Goal: Information Seeking & Learning: Learn about a topic

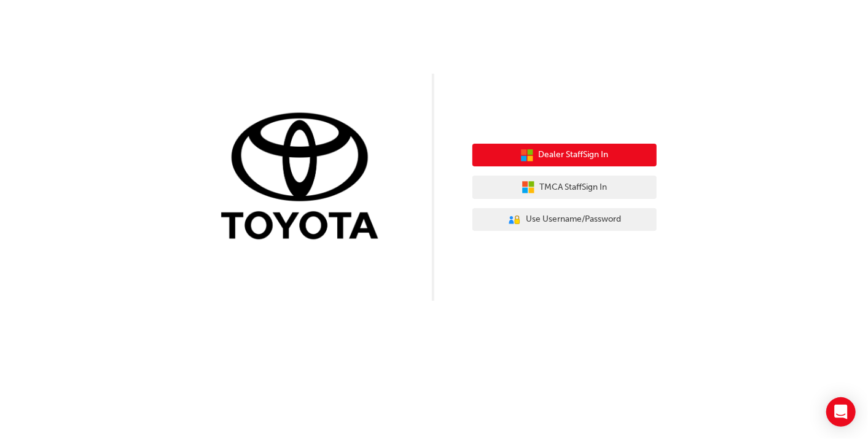
click at [602, 157] on span "Dealer Staff Sign In" at bounding box center [574, 155] width 70 height 14
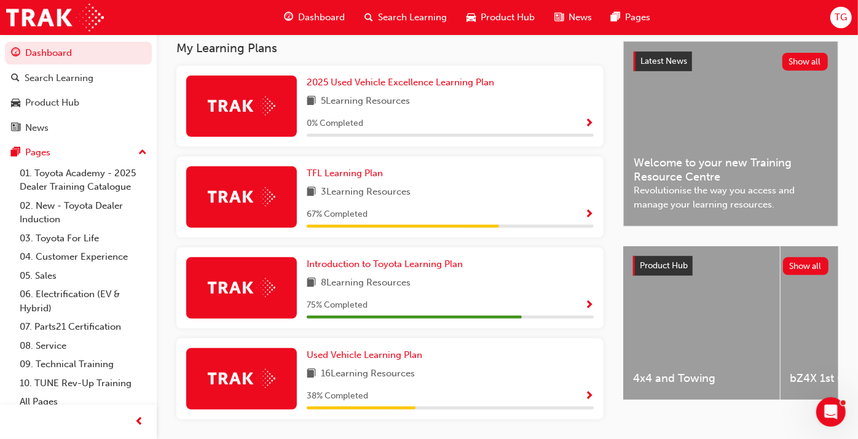
scroll to position [315, 0]
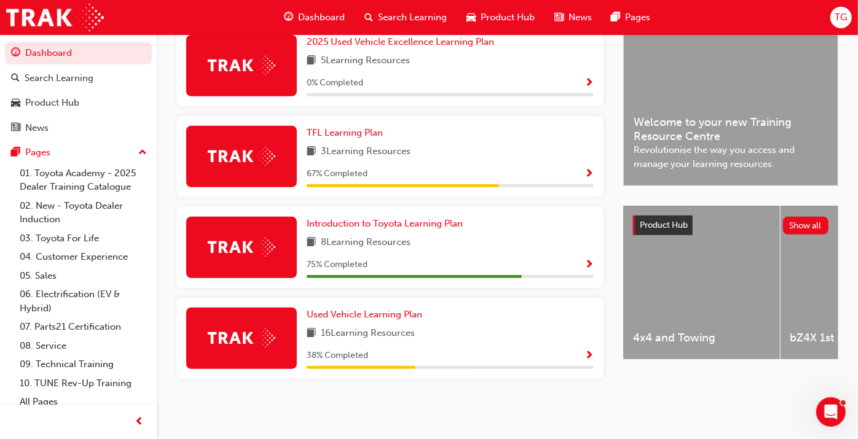
click at [256, 345] on img at bounding box center [242, 338] width 68 height 19
click at [594, 354] on div "Used Vehicle Learning Plan 16 Learning Resources 38 % Completed" at bounding box center [389, 338] width 427 height 81
click at [589, 355] on span "Show Progress" at bounding box center [588, 356] width 9 height 11
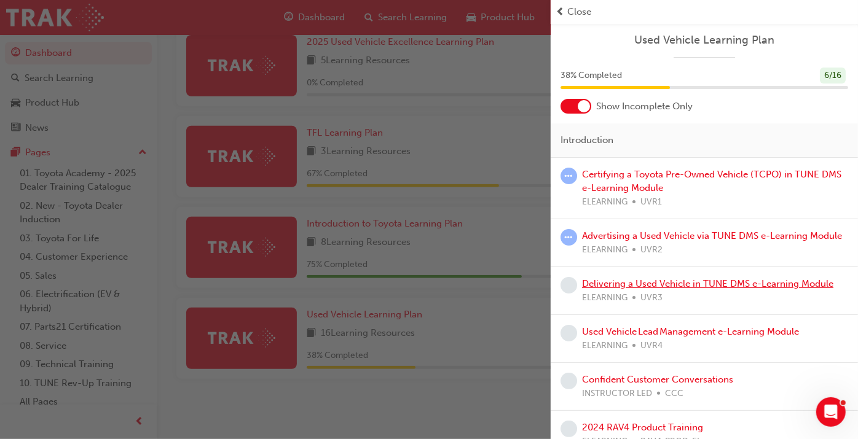
click at [621, 289] on link "Delivering a Used Vehicle in TUNE DMS e-Learning Module" at bounding box center [707, 283] width 251 height 11
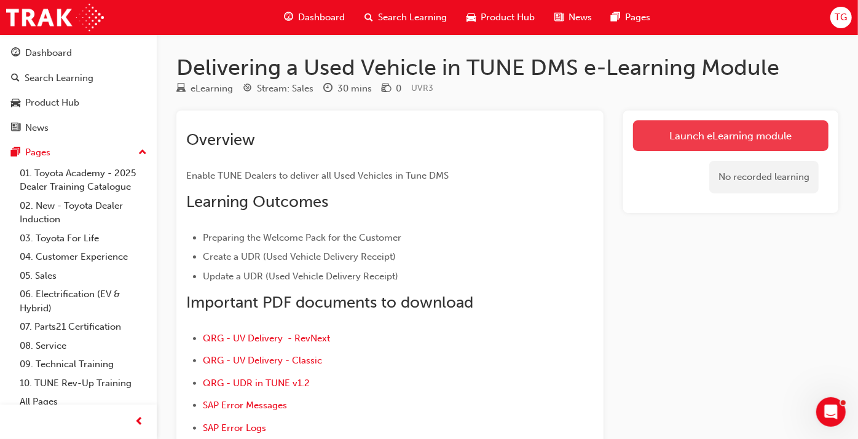
click at [774, 136] on link "Launch eLearning module" at bounding box center [730, 135] width 195 height 31
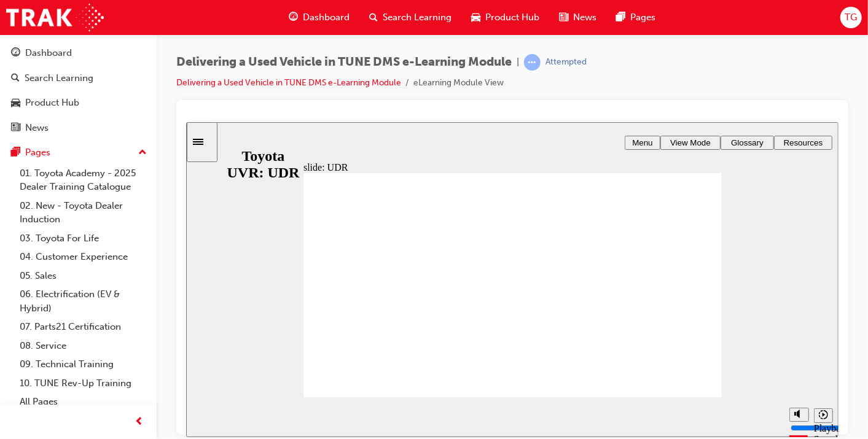
click at [798, 413] on div "misc controls" at bounding box center [798, 398] width 18 height 46
type input "8100"
type input "3"
type input "8200"
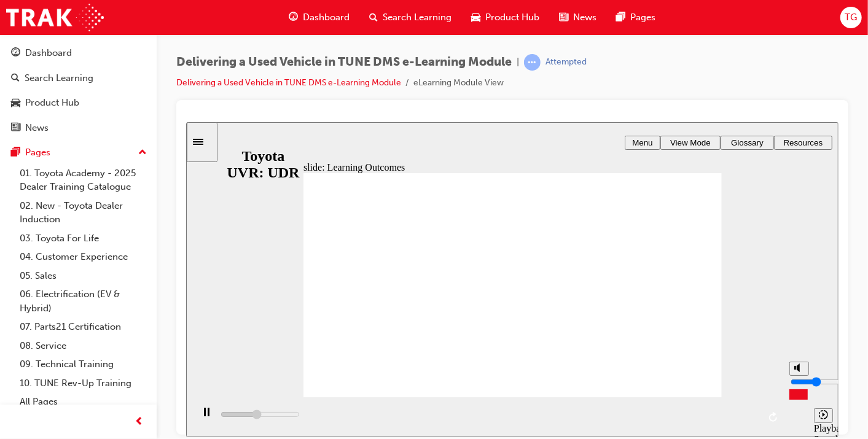
type input "2"
type input "8300"
type input "1"
type input "8300"
type input "0"
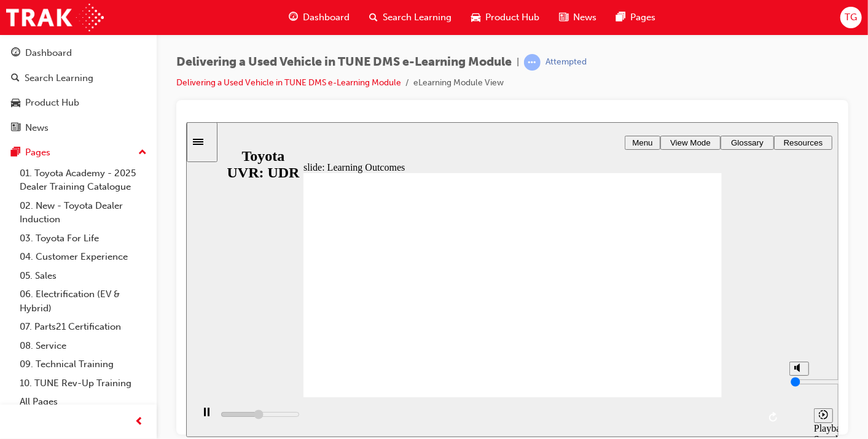
type input "8700"
drag, startPoint x: 798, startPoint y: 385, endPoint x: 798, endPoint y: 401, distance: 15.4
type input "0"
click at [798, 386] on input "volume" at bounding box center [829, 382] width 79 height 10
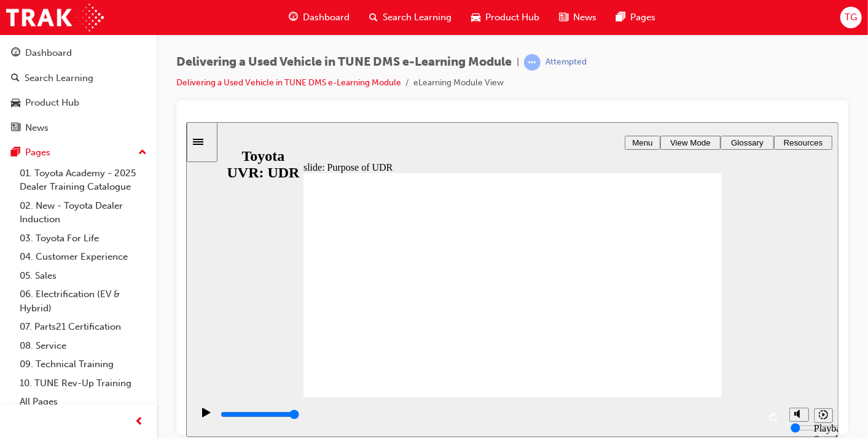
type input "1500"
type input "2"
type input "1600"
type input "1"
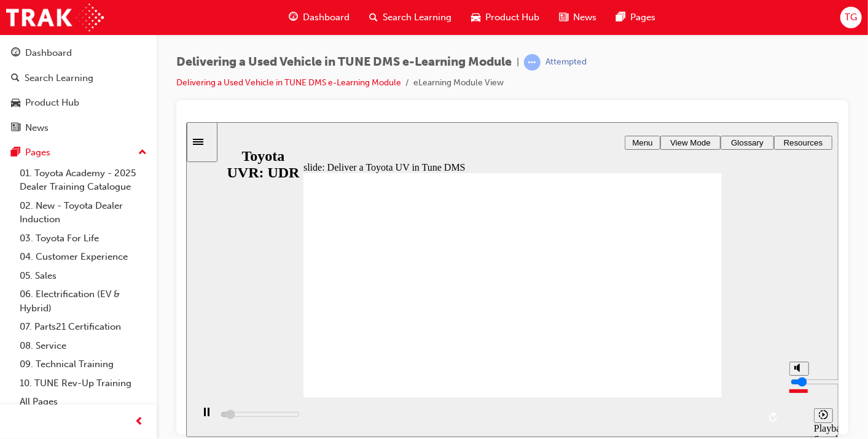
type input "1700"
type input "1"
click at [800, 386] on input "volume" at bounding box center [829, 382] width 79 height 10
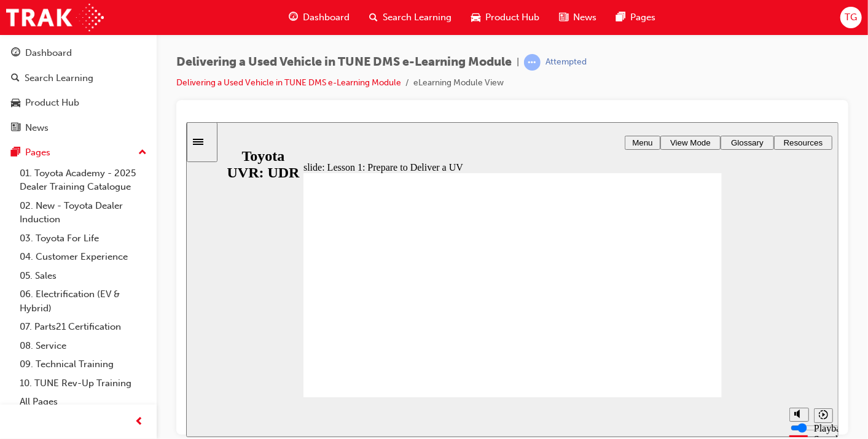
type input "3800"
radio input "true"
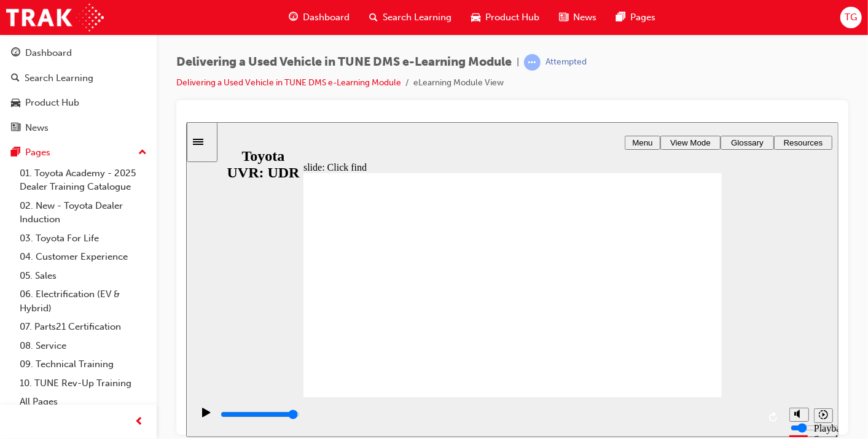
drag, startPoint x: 214, startPoint y: 63, endPoint x: 370, endPoint y: 70, distance: 156.2
click at [370, 70] on div "Delivering a Used Vehicle in TUNE DMS e-Learning Module | Attempted" at bounding box center [381, 62] width 410 height 17
drag, startPoint x: 370, startPoint y: 70, endPoint x: 230, endPoint y: 61, distance: 139.8
click at [230, 61] on span "Delivering a Used Vehicle in TUNE DMS e-Learning Module" at bounding box center [343, 62] width 335 height 14
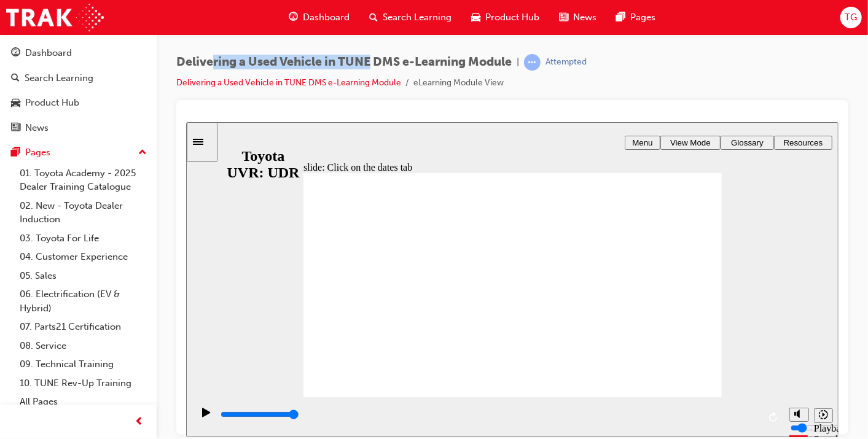
click at [331, 65] on span "Delivering a Used Vehicle in TUNE DMS e-Learning Module" at bounding box center [343, 62] width 335 height 14
drag, startPoint x: 388, startPoint y: 67, endPoint x: 433, endPoint y: 70, distance: 45.0
click at [433, 70] on div "Delivering a Used Vehicle in TUNE DMS e-Learning Module | Attempted" at bounding box center [381, 62] width 410 height 17
drag, startPoint x: 433, startPoint y: 70, endPoint x: 365, endPoint y: 61, distance: 68.7
click at [365, 61] on span "Delivering a Used Vehicle in TUNE DMS e-Learning Module" at bounding box center [343, 62] width 335 height 14
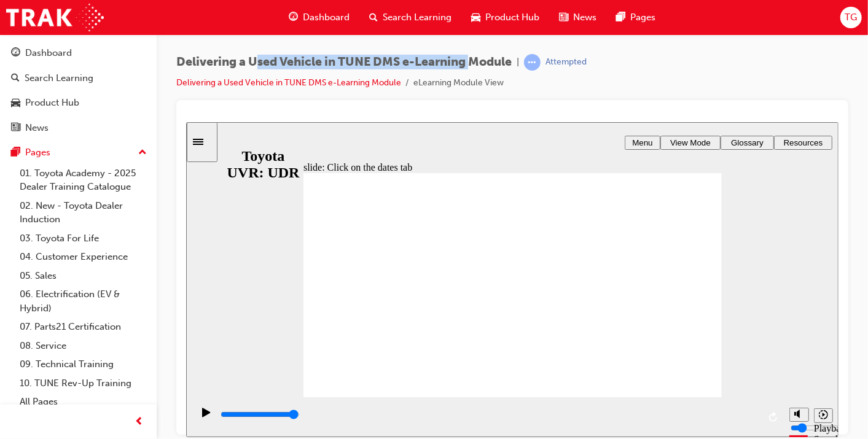
drag, startPoint x: 259, startPoint y: 55, endPoint x: 473, endPoint y: 66, distance: 213.5
click at [473, 66] on span "Delivering a Used Vehicle in TUNE DMS e-Learning Module" at bounding box center [343, 62] width 335 height 14
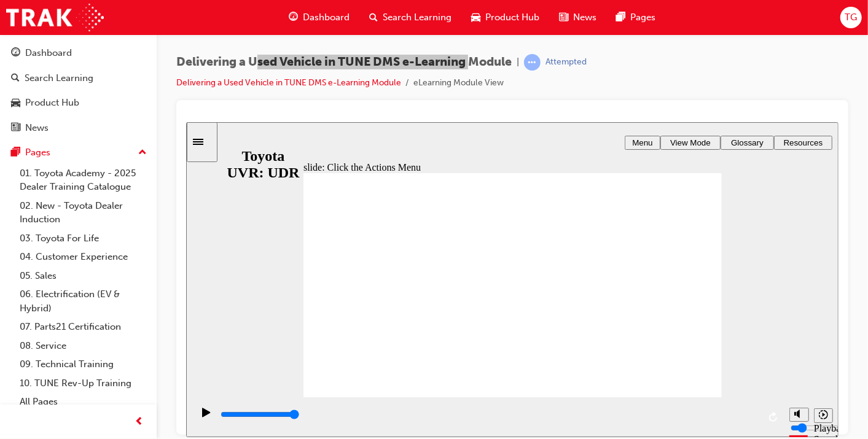
type input "3200"
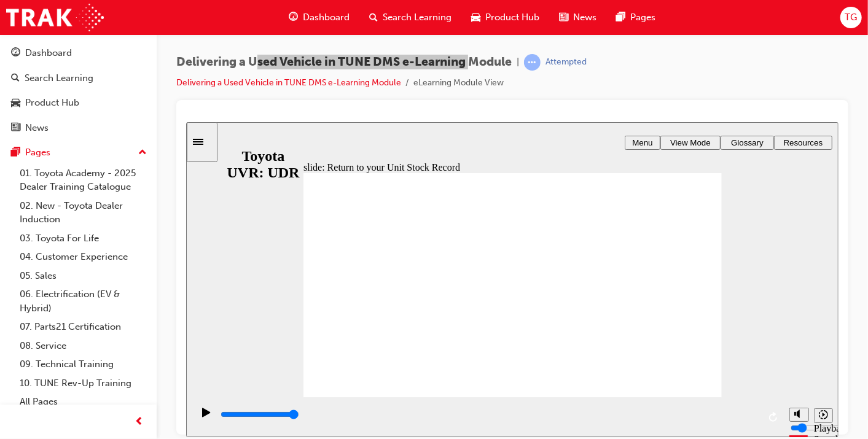
drag, startPoint x: 798, startPoint y: 382, endPoint x: 801, endPoint y: 373, distance: 9.9
type input "7"
click at [801, 377] on input "volume" at bounding box center [829, 382] width 79 height 10
click at [202, 415] on icon "play/pause" at bounding box center [206, 411] width 8 height 9
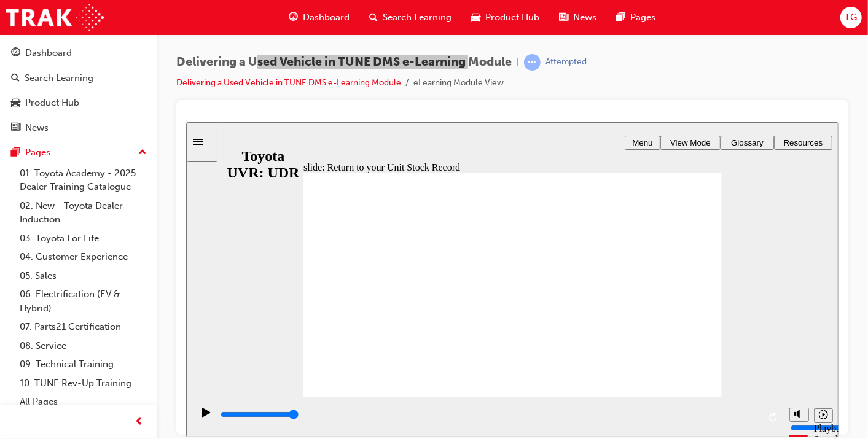
click at [655, 142] on div "Menu" at bounding box center [642, 142] width 26 height 9
click at [646, 141] on span "Menu" at bounding box center [642, 142] width 20 height 9
click at [697, 139] on span "View Mode" at bounding box center [690, 142] width 41 height 9
click at [756, 143] on span "Glossary" at bounding box center [747, 142] width 33 height 9
click at [817, 141] on span "Resources" at bounding box center [802, 142] width 39 height 9
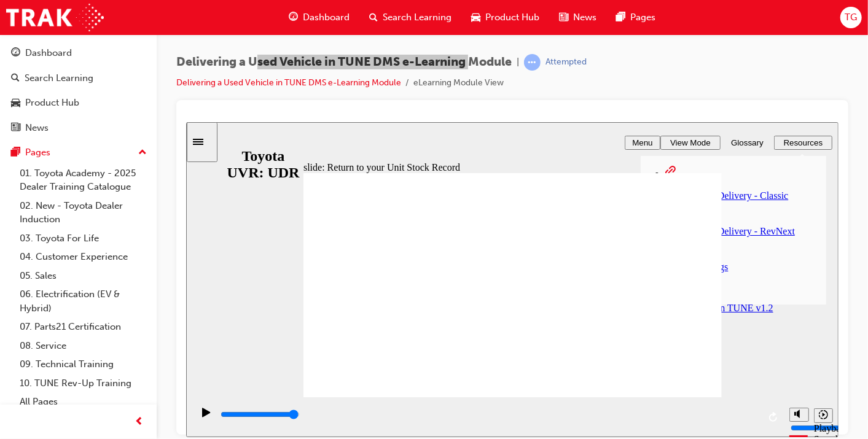
drag, startPoint x: 793, startPoint y: 321, endPoint x: 782, endPoint y: 308, distance: 17.0
click at [793, 321] on div "slide: Return to your Unit Stock Record NEXT NEXT Click OK to confirm Oval 1 Re…" at bounding box center [512, 279] width 653 height 315
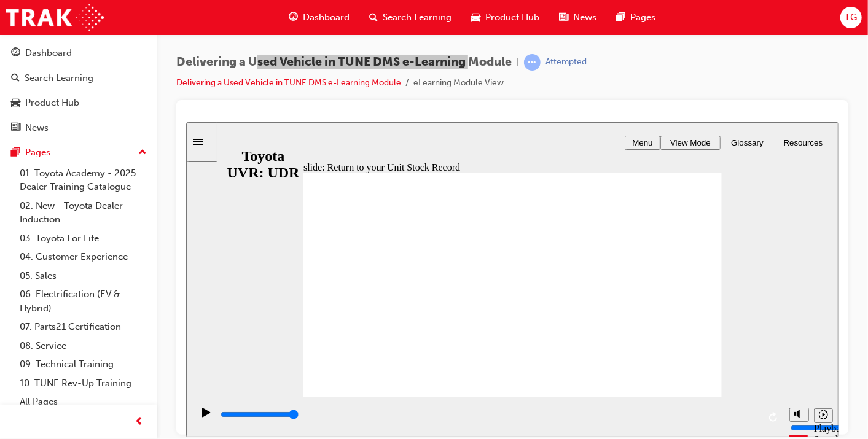
click at [203, 417] on icon "play/pause" at bounding box center [206, 411] width 8 height 9
type input "3200"
click at [295, 76] on li "Delivering a Used Vehicle in TUNE DMS e-Learning Module" at bounding box center [294, 83] width 237 height 14
click at [292, 82] on link "Delivering a Used Vehicle in TUNE DMS e-Learning Module" at bounding box center [288, 82] width 225 height 10
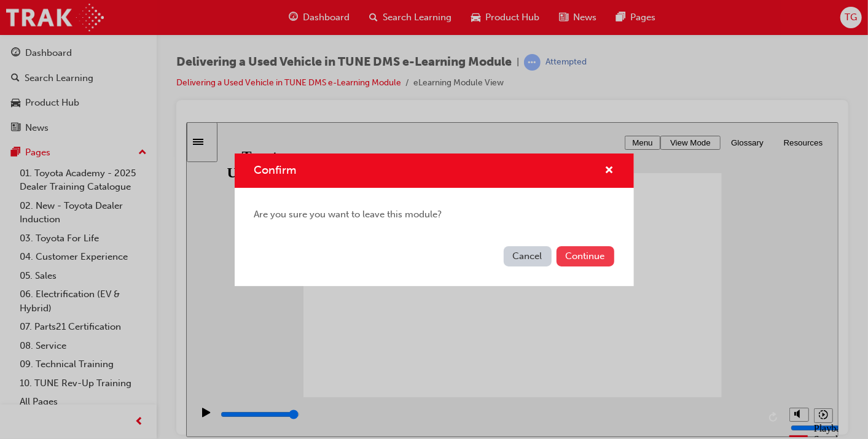
click at [598, 266] on div "Cancel Continue" at bounding box center [434, 263] width 399 height 45
drag, startPoint x: 598, startPoint y: 266, endPoint x: 603, endPoint y: 260, distance: 8.3
click at [603, 260] on button "Continue" at bounding box center [586, 256] width 58 height 20
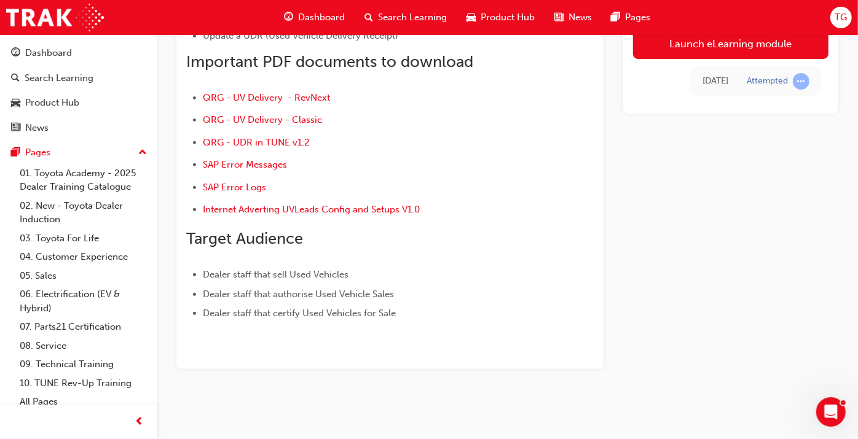
scroll to position [36, 0]
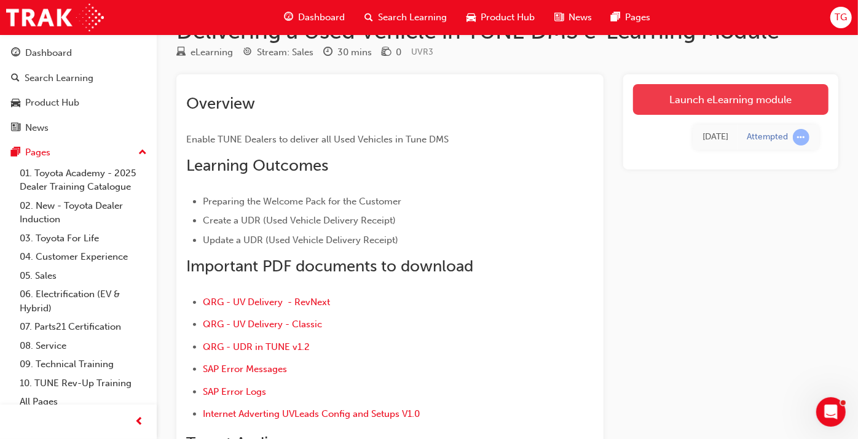
click at [684, 96] on link "Launch eLearning module" at bounding box center [730, 99] width 195 height 31
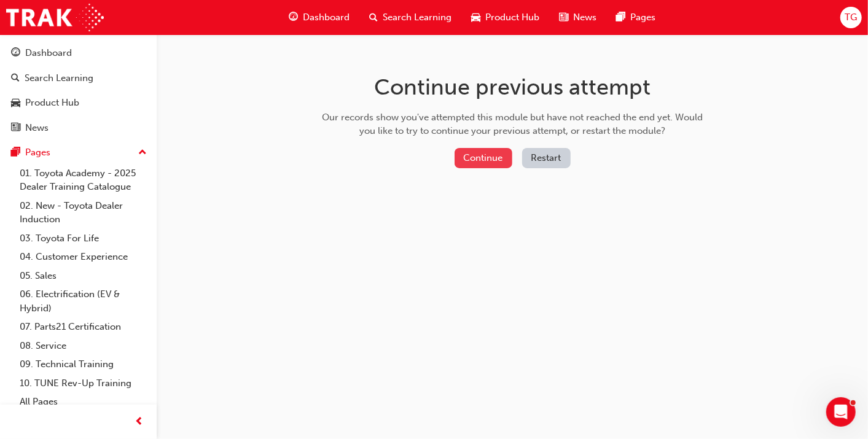
click at [478, 151] on button "Continue" at bounding box center [484, 158] width 58 height 20
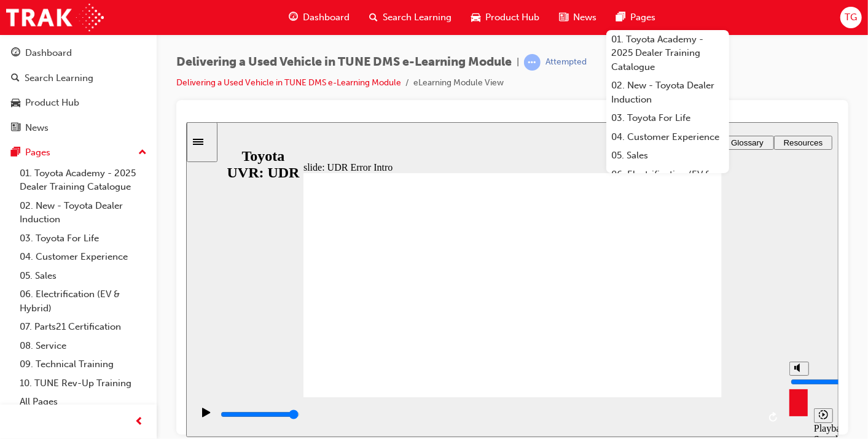
click at [793, 413] on div "misc controls" at bounding box center [798, 398] width 18 height 46
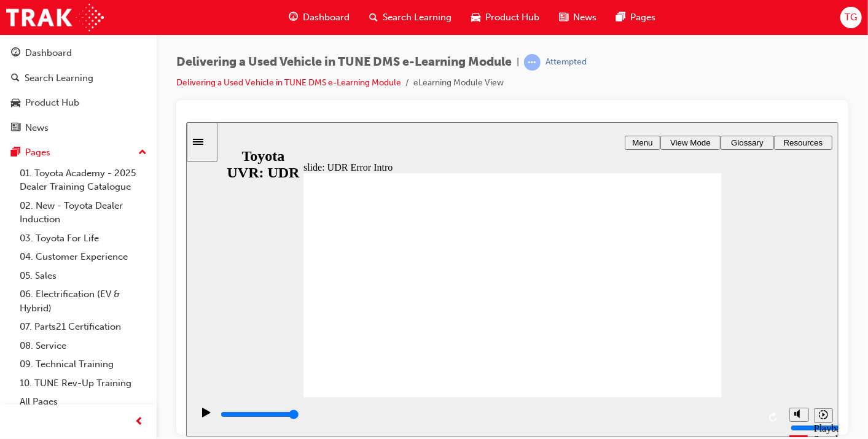
type input "3300"
type input "4"
type input "3600"
type input "4"
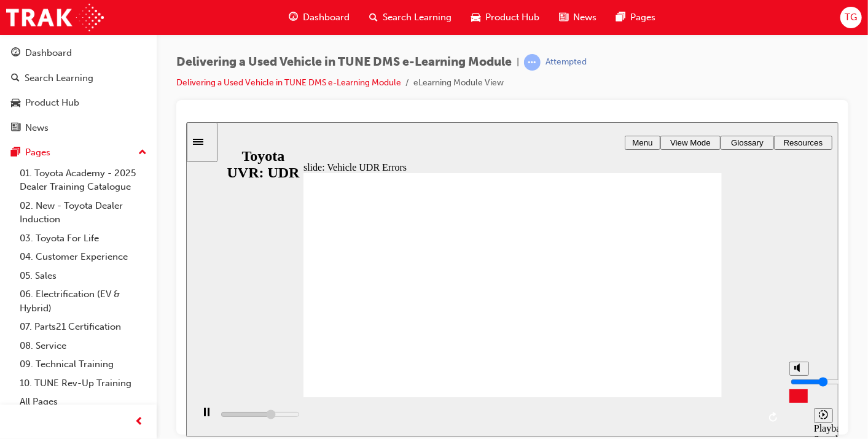
click at [801, 382] on input "volume" at bounding box center [829, 382] width 79 height 10
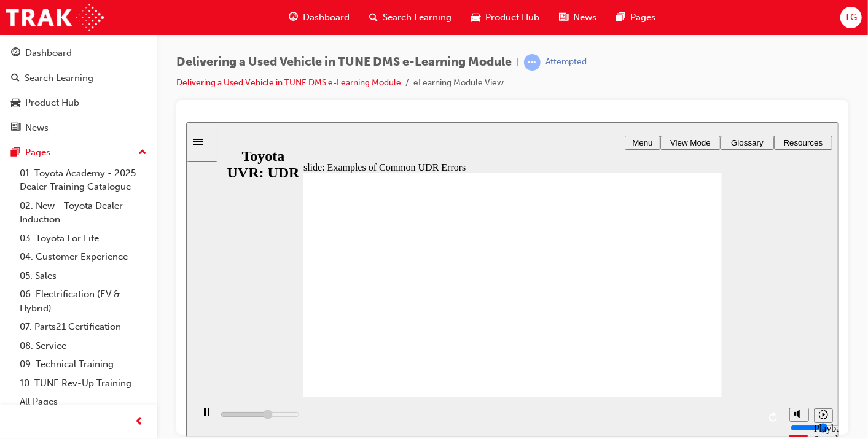
click at [796, 408] on div "misc controls" at bounding box center [798, 398] width 18 height 46
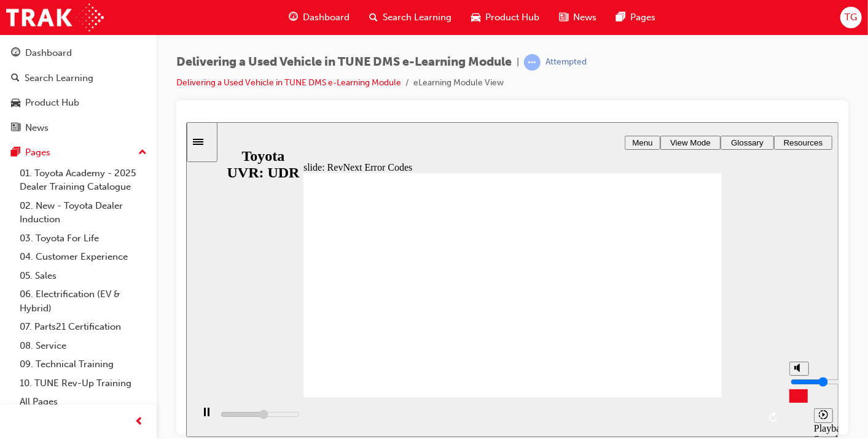
type input "5100"
type input "2"
type input "5200"
type input "1"
type input "5200"
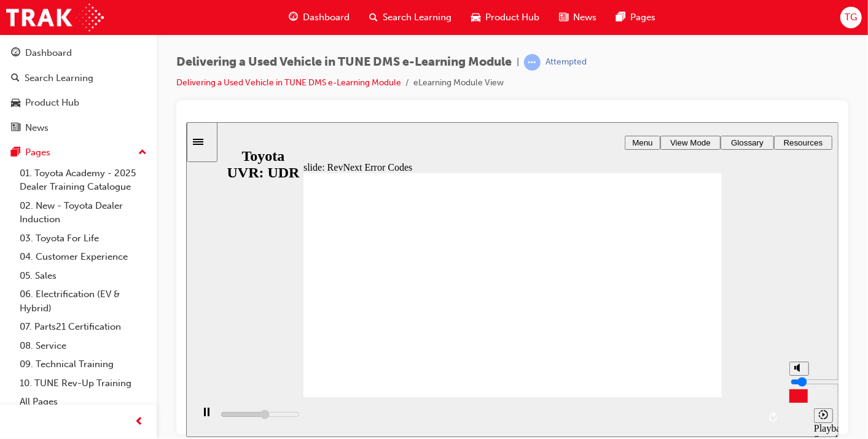
type input "0"
type input "5400"
drag, startPoint x: 799, startPoint y: 391, endPoint x: 798, endPoint y: 412, distance: 21.0
type input "0"
click at [798, 386] on input "volume" at bounding box center [829, 382] width 79 height 10
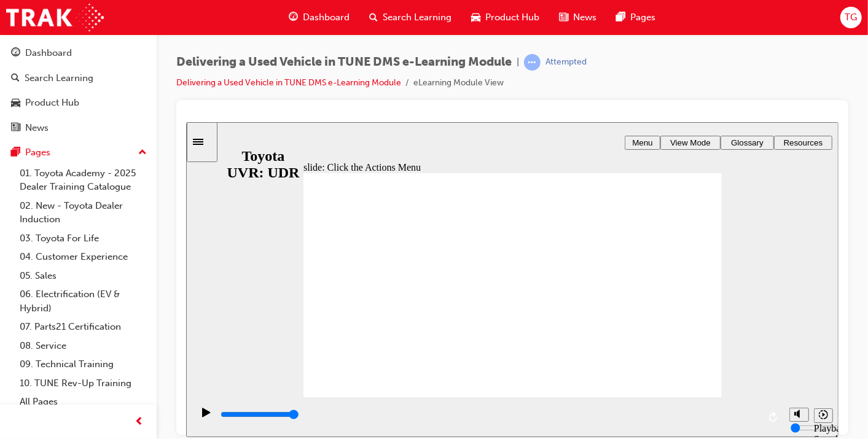
type input "3000"
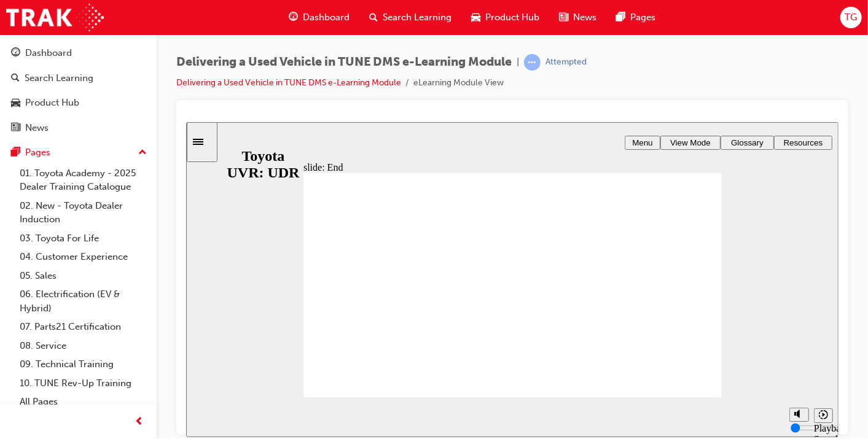
drag, startPoint x: 791, startPoint y: 376, endPoint x: 798, endPoint y: 373, distance: 6.9
type input "7"
click at [798, 377] on input "volume" at bounding box center [829, 382] width 79 height 10
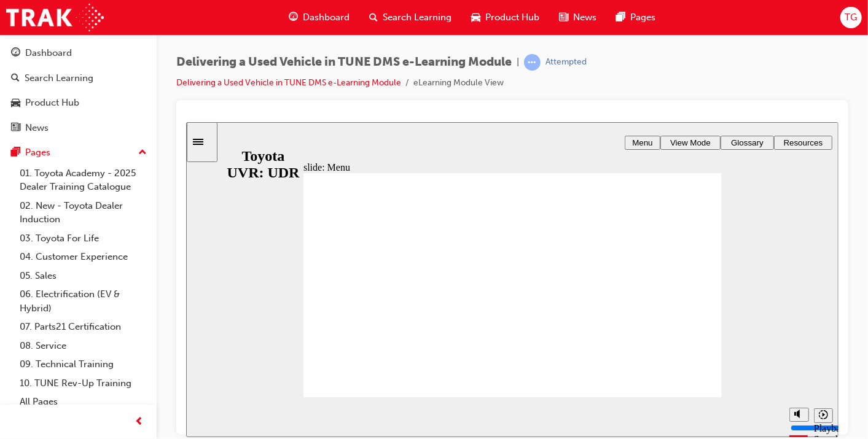
click at [794, 372] on icon "volume" at bounding box center [799, 367] width 10 height 9
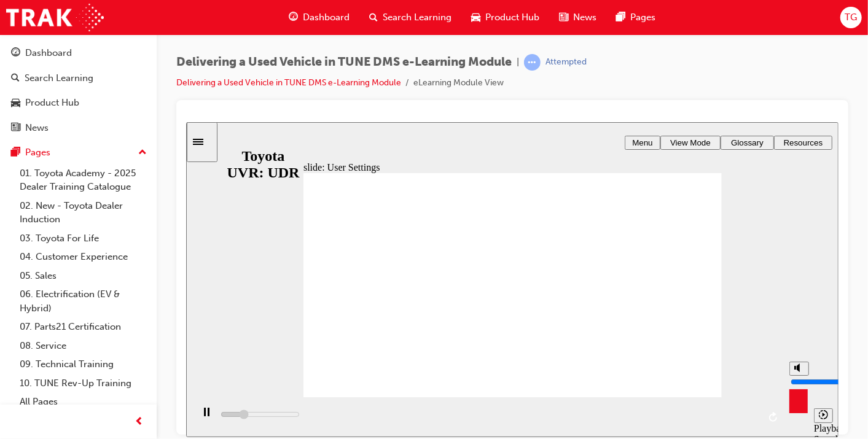
type input "6300"
type input "0"
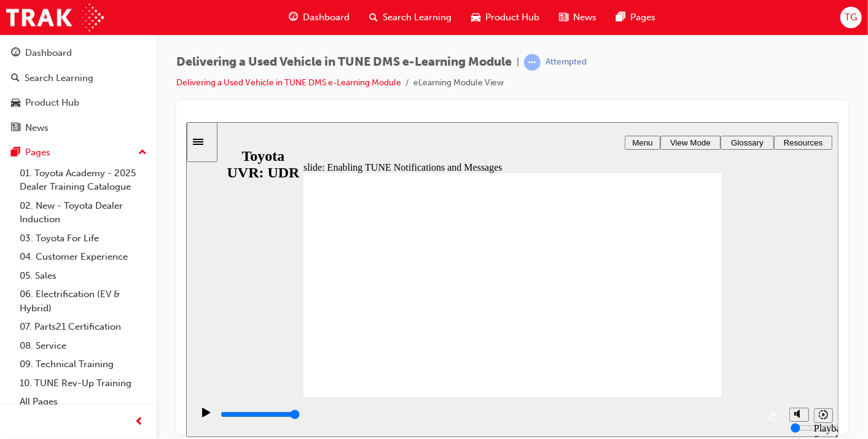
type input "4600"
type input "5"
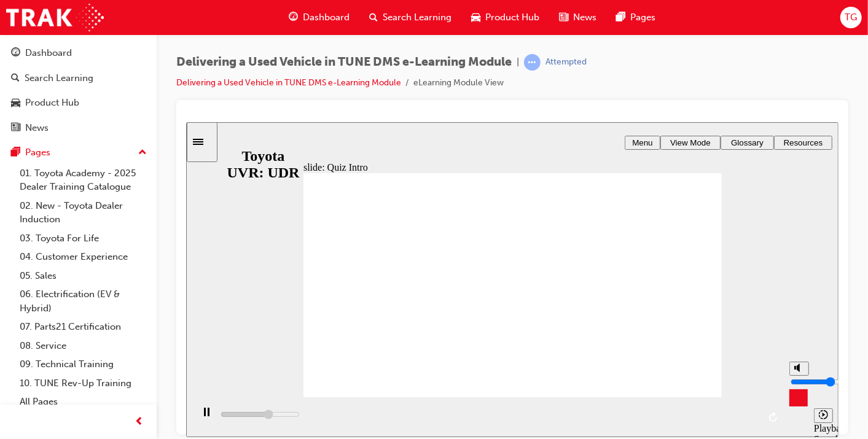
type input "4800"
type input "5"
click at [799, 378] on input "volume" at bounding box center [829, 382] width 79 height 10
type input "5200"
type input "6"
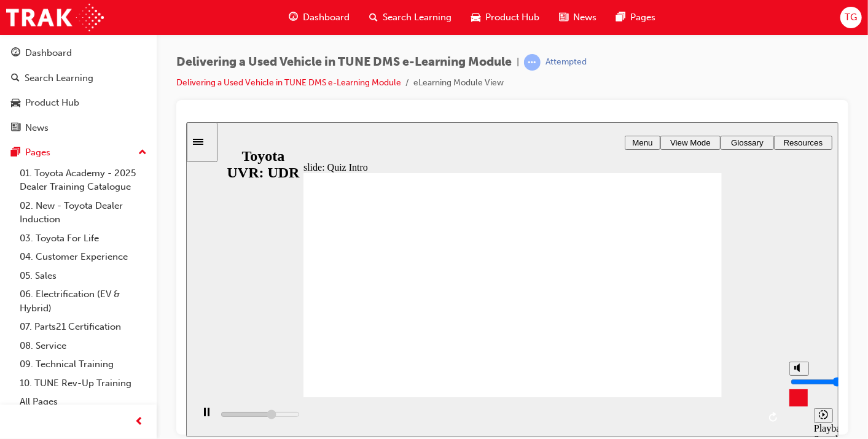
type input "5200"
type input "7"
type input "5300"
type input "8"
type input "5400"
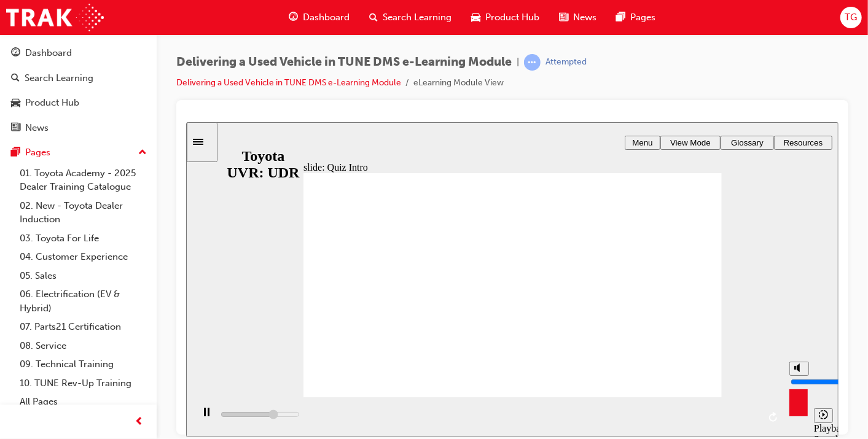
drag, startPoint x: 799, startPoint y: 378, endPoint x: 799, endPoint y: 369, distance: 9.2
type input "8"
click at [799, 377] on input "volume" at bounding box center [829, 382] width 79 height 10
type input "7200"
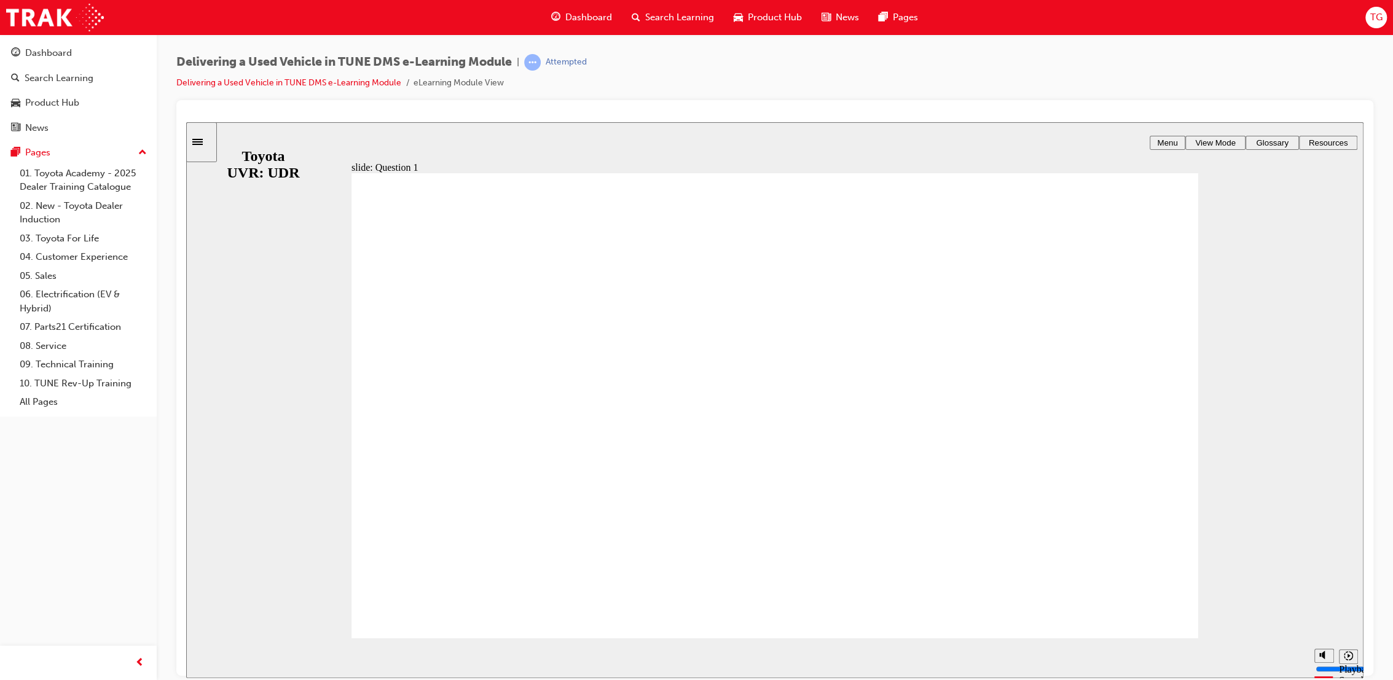
radio input "false"
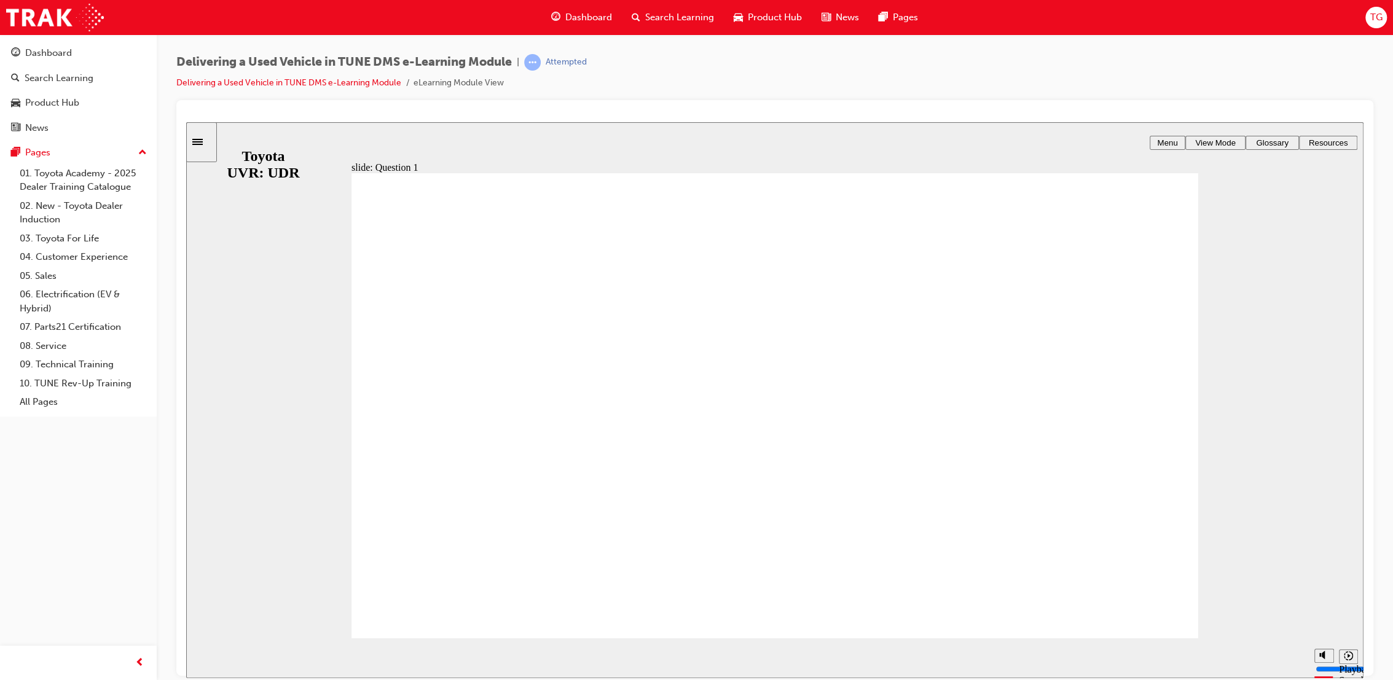
radio input "true"
drag, startPoint x: 615, startPoint y: 474, endPoint x: 624, endPoint y: 477, distance: 9.7
radio input "true"
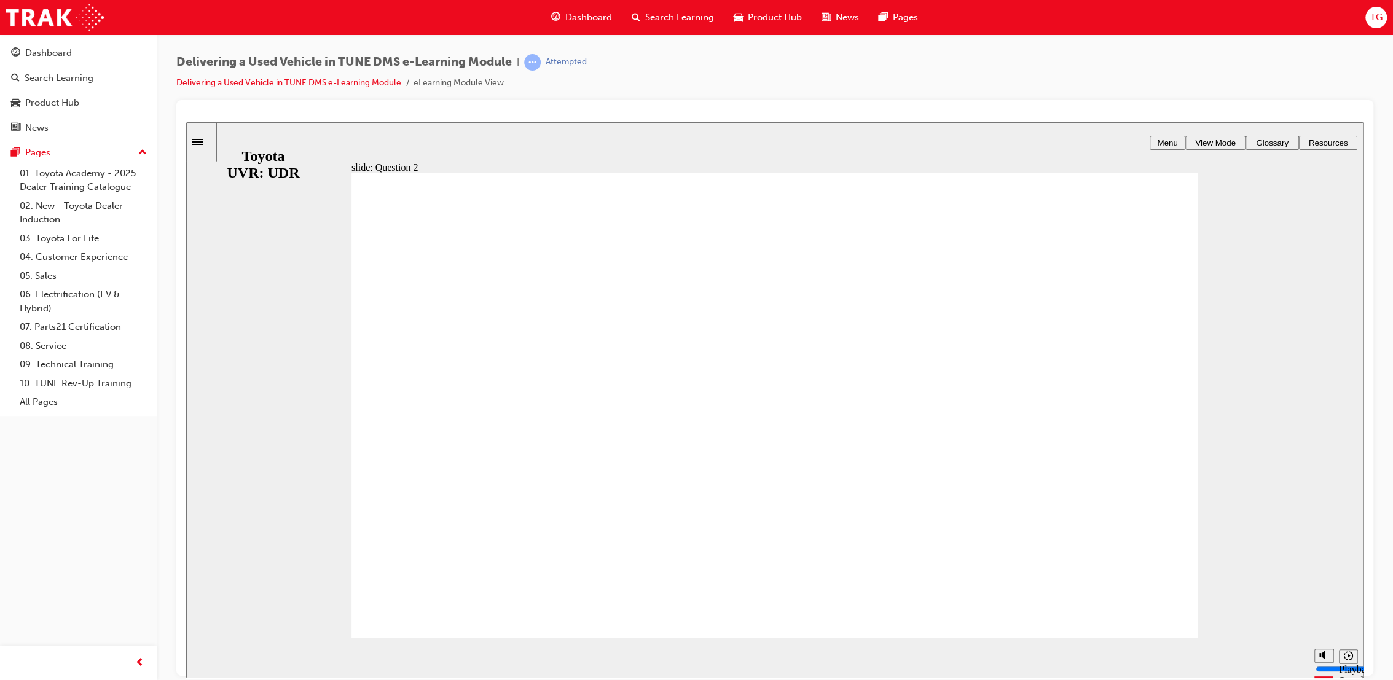
radio input "true"
drag, startPoint x: 1121, startPoint y: 625, endPoint x: 1128, endPoint y: 621, distance: 8.0
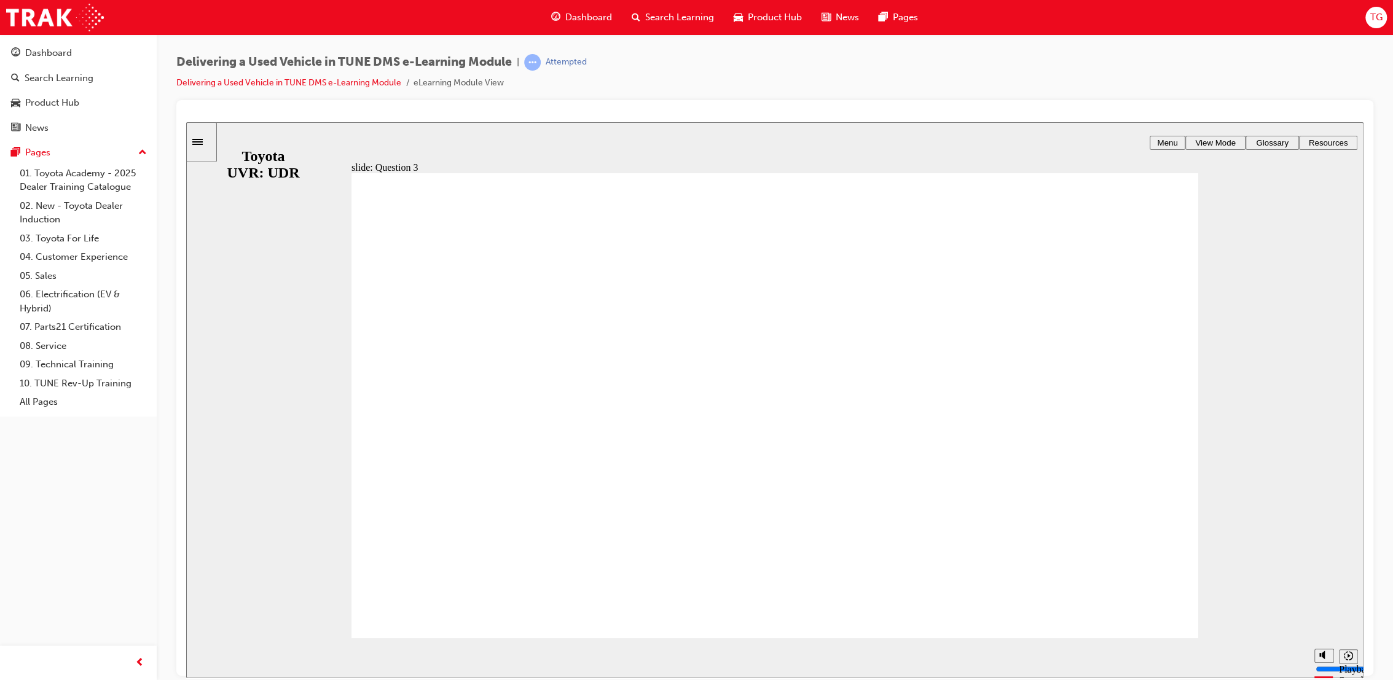
drag, startPoint x: 708, startPoint y: 415, endPoint x: 700, endPoint y: 425, distance: 11.8
radio input "true"
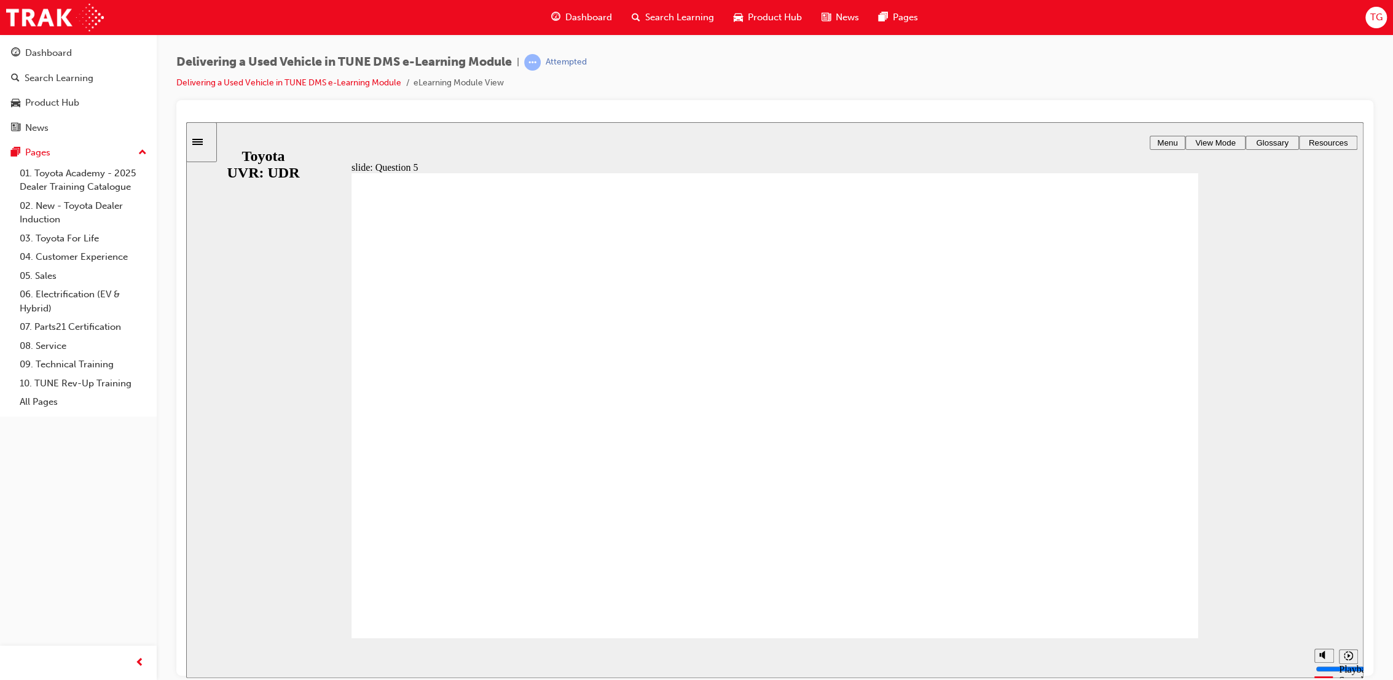
radio input "true"
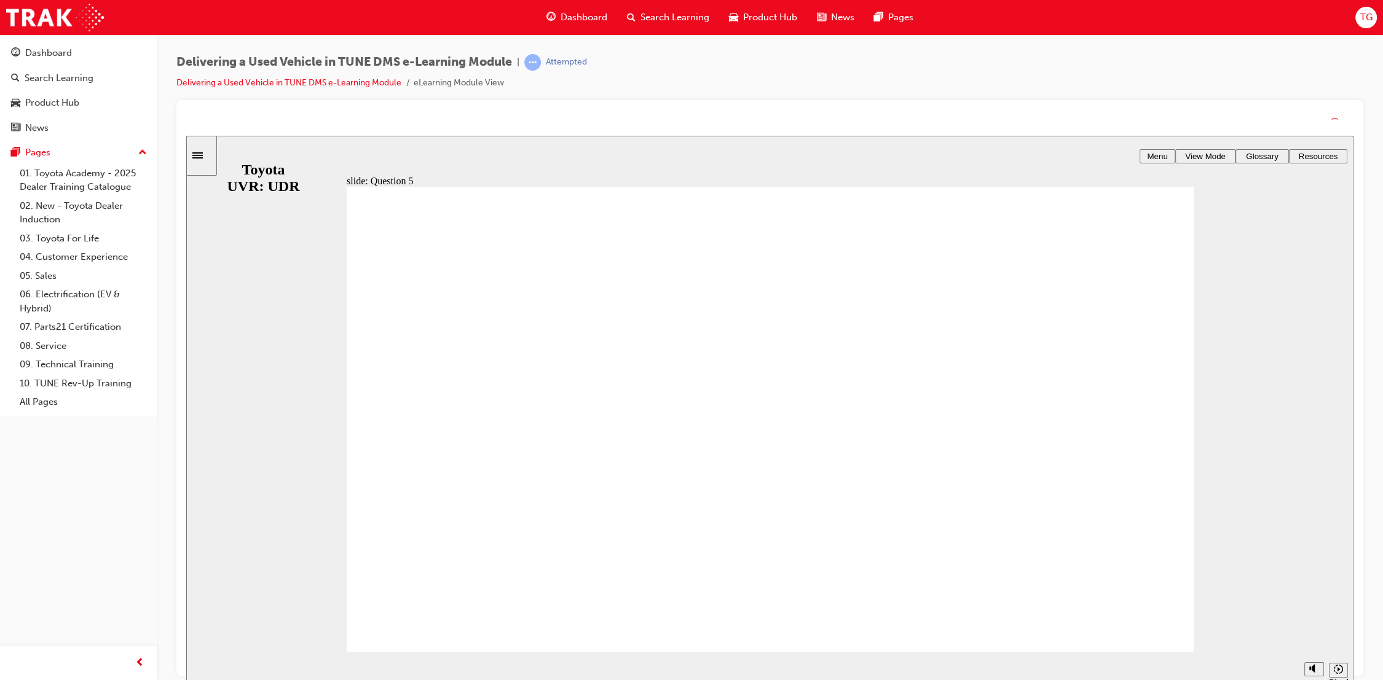
drag, startPoint x: 732, startPoint y: 442, endPoint x: 745, endPoint y: 457, distance: 19.6
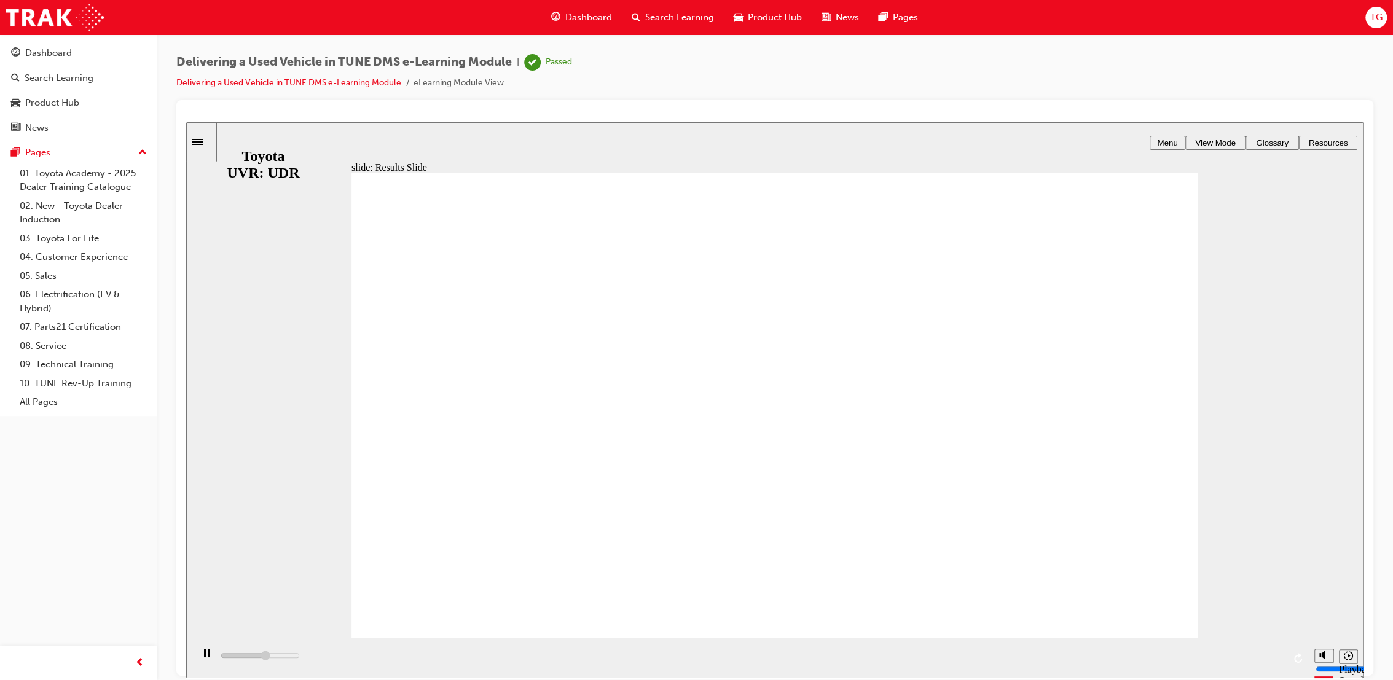
click at [254, 149] on div "slide: End of Module Rectangle 1 CONGRATULATIONS! You have finished the Deliver…" at bounding box center [774, 400] width 1177 height 556
type input "10400"
click at [211, 138] on icon "Sidebar Toggle" at bounding box center [201, 140] width 18 height 7
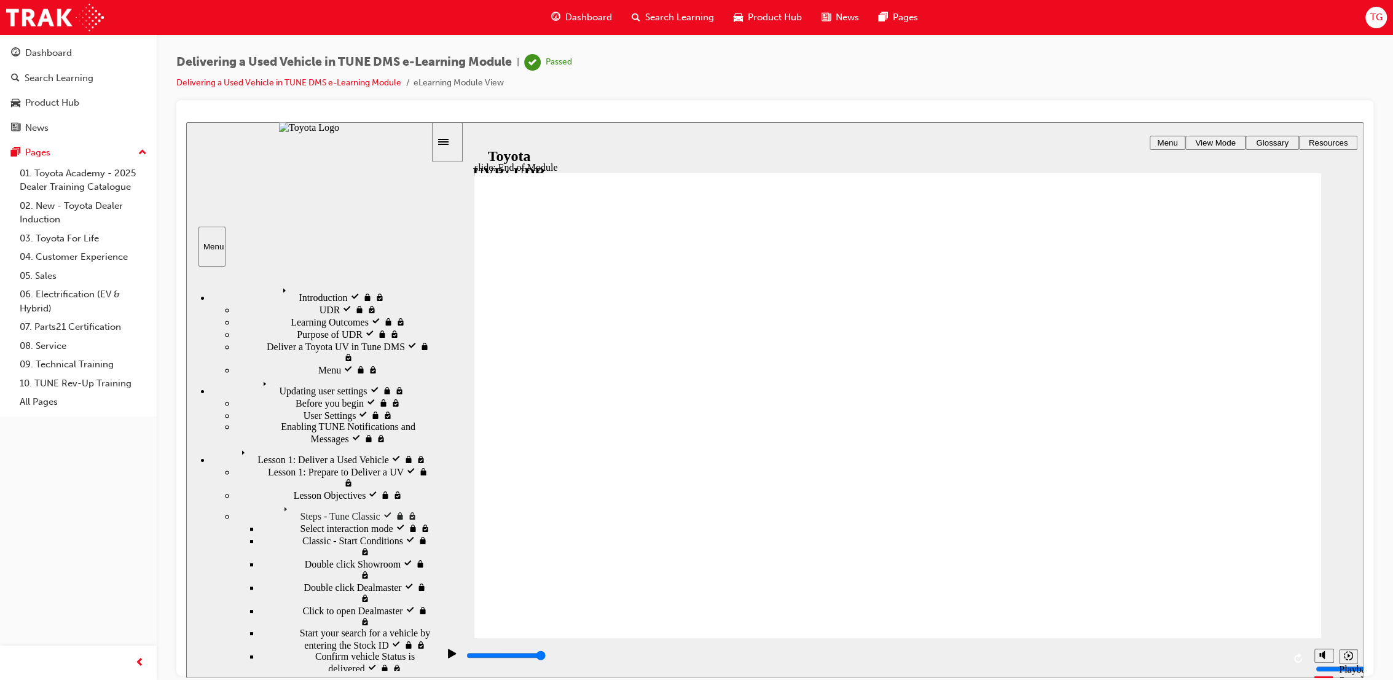
click at [324, 439] on span "Lesson 1: Deliver a Used Vehicle" at bounding box center [302, 449] width 131 height 11
click at [294, 439] on div "Steps - Tune Classic Steps - Tune Classic" at bounding box center [332, 511] width 195 height 21
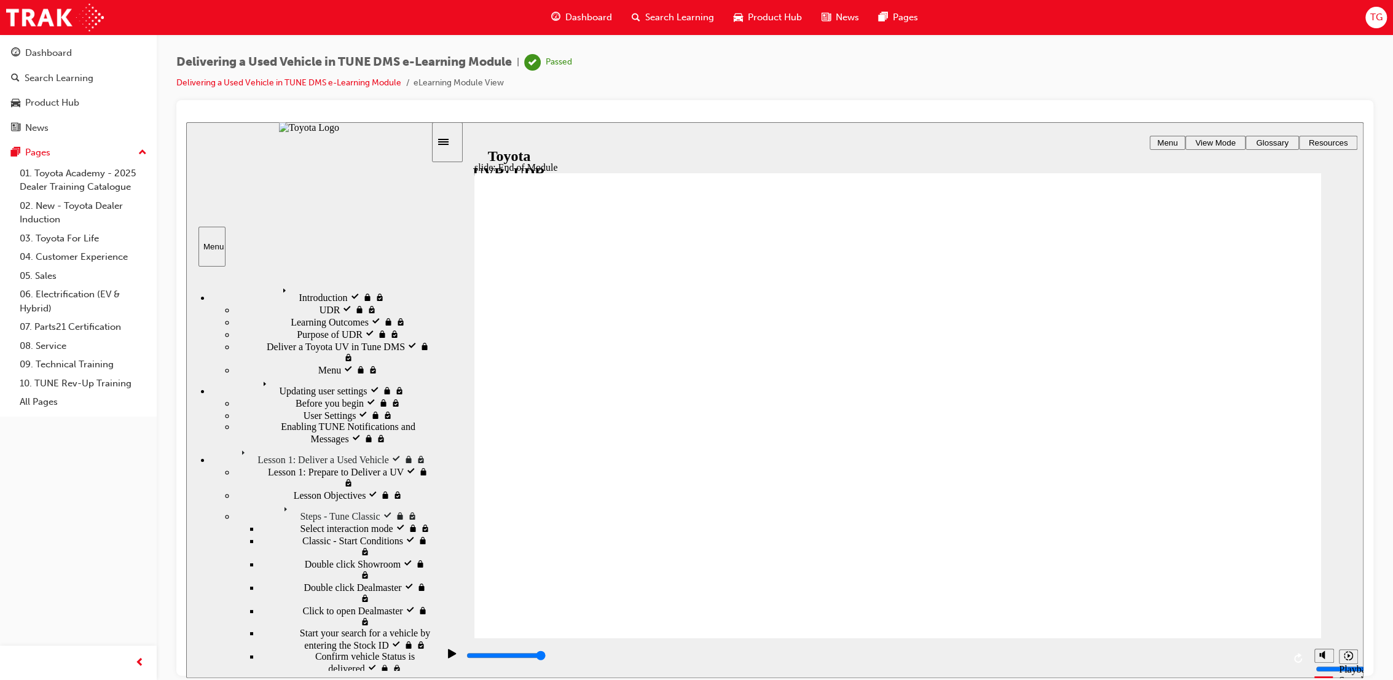
click at [73, 140] on button "Dashboard Search Learning Product Hub News Pages" at bounding box center [78, 90] width 147 height 102
click at [61, 150] on div "Pages" at bounding box center [78, 152] width 135 height 15
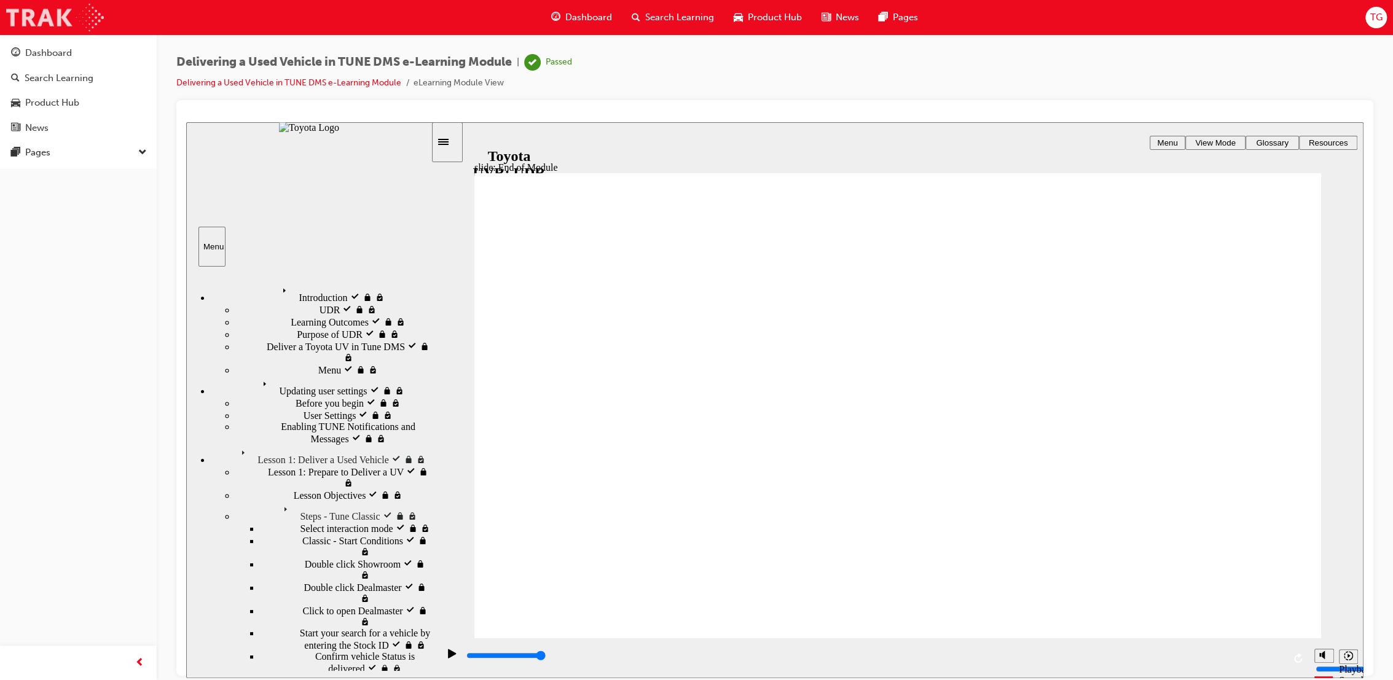
click at [64, 26] on img at bounding box center [55, 18] width 98 height 28
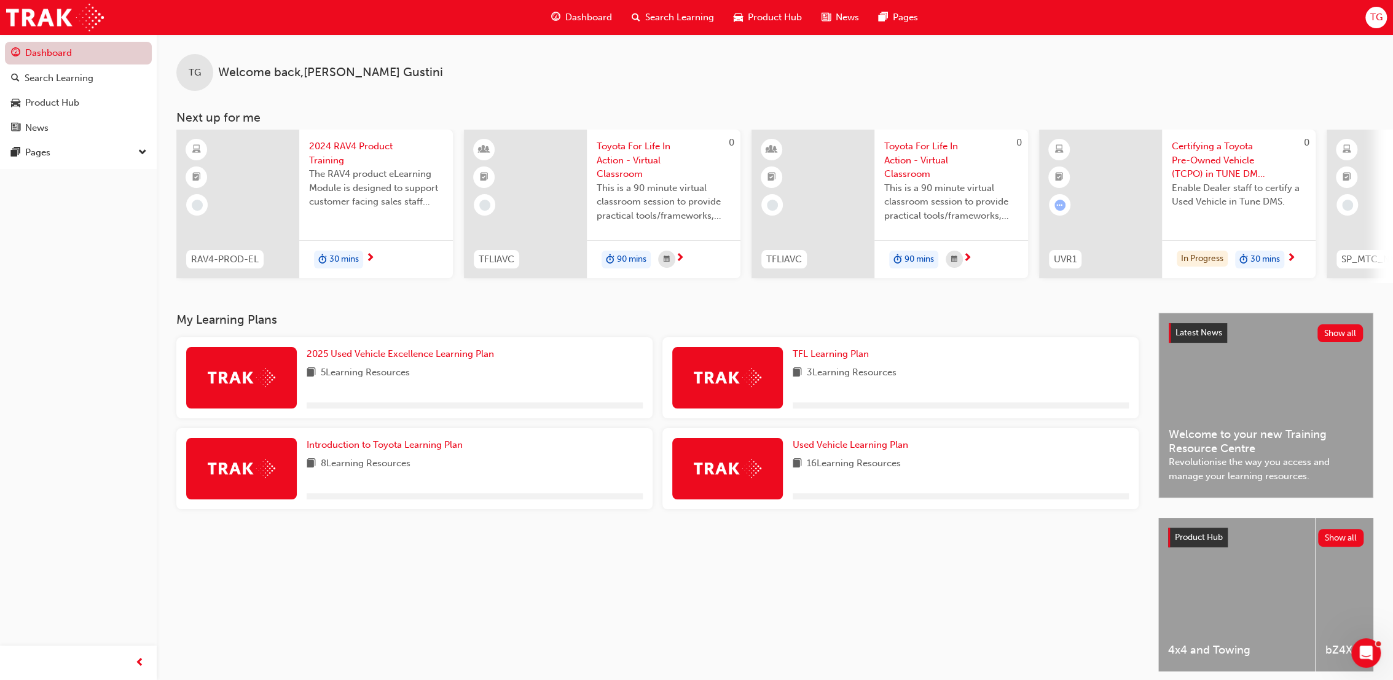
click at [44, 53] on link "Dashboard" at bounding box center [78, 53] width 147 height 23
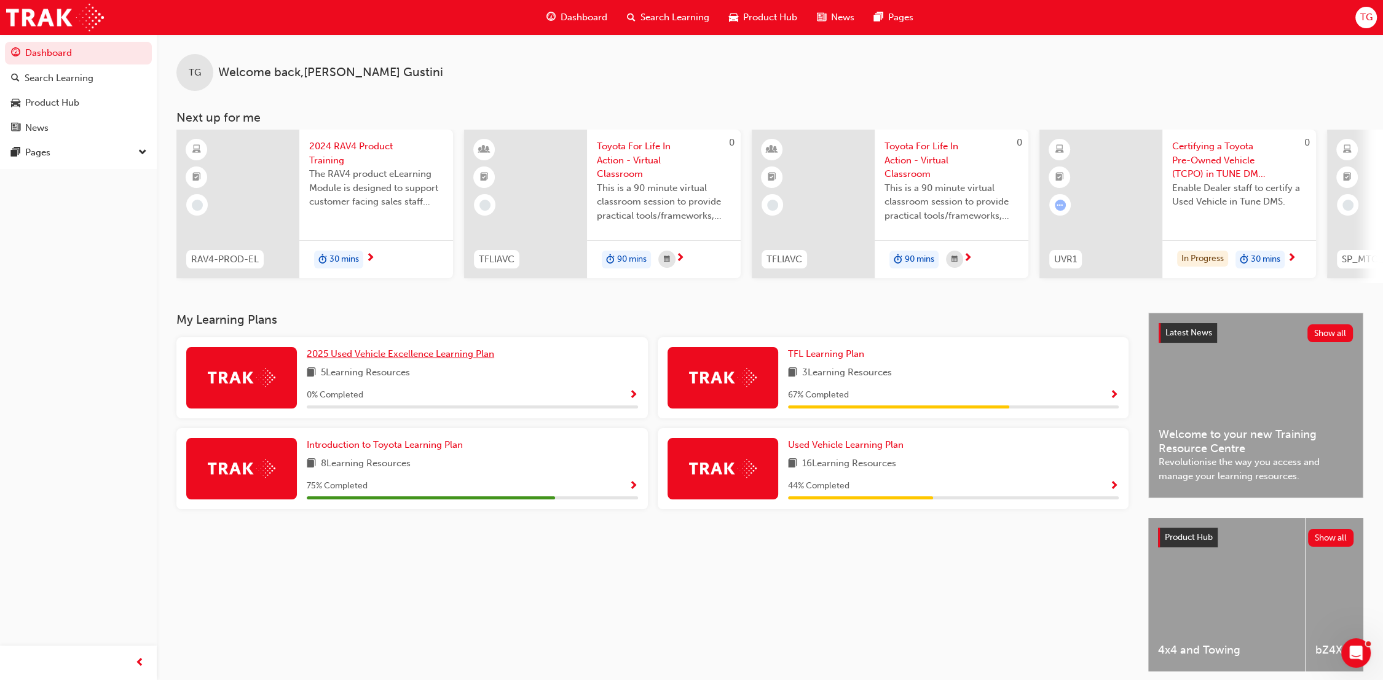
click at [425, 357] on span "2025 Used Vehicle Excellence Learning Plan" at bounding box center [400, 353] width 187 height 11
